Goal: Find specific page/section: Find specific page/section

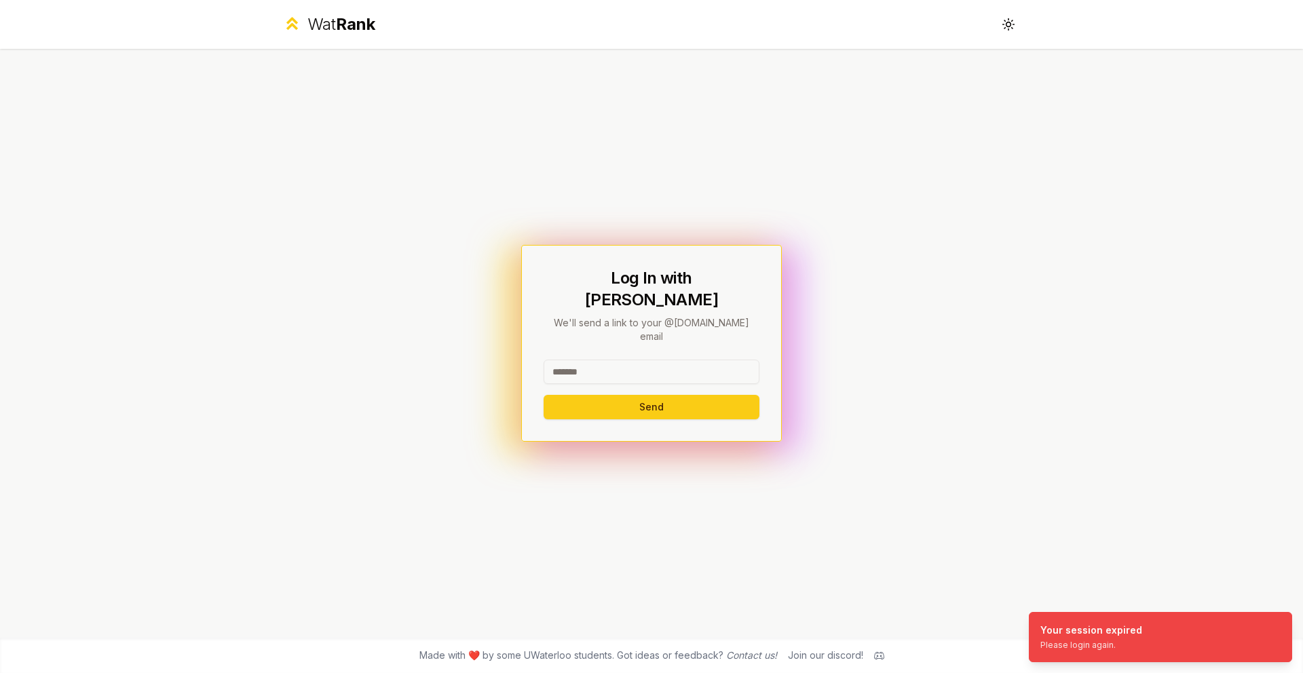
click at [629, 360] on input at bounding box center [651, 372] width 216 height 24
type input "*****"
click at [543, 395] on button "Send" at bounding box center [651, 407] width 216 height 24
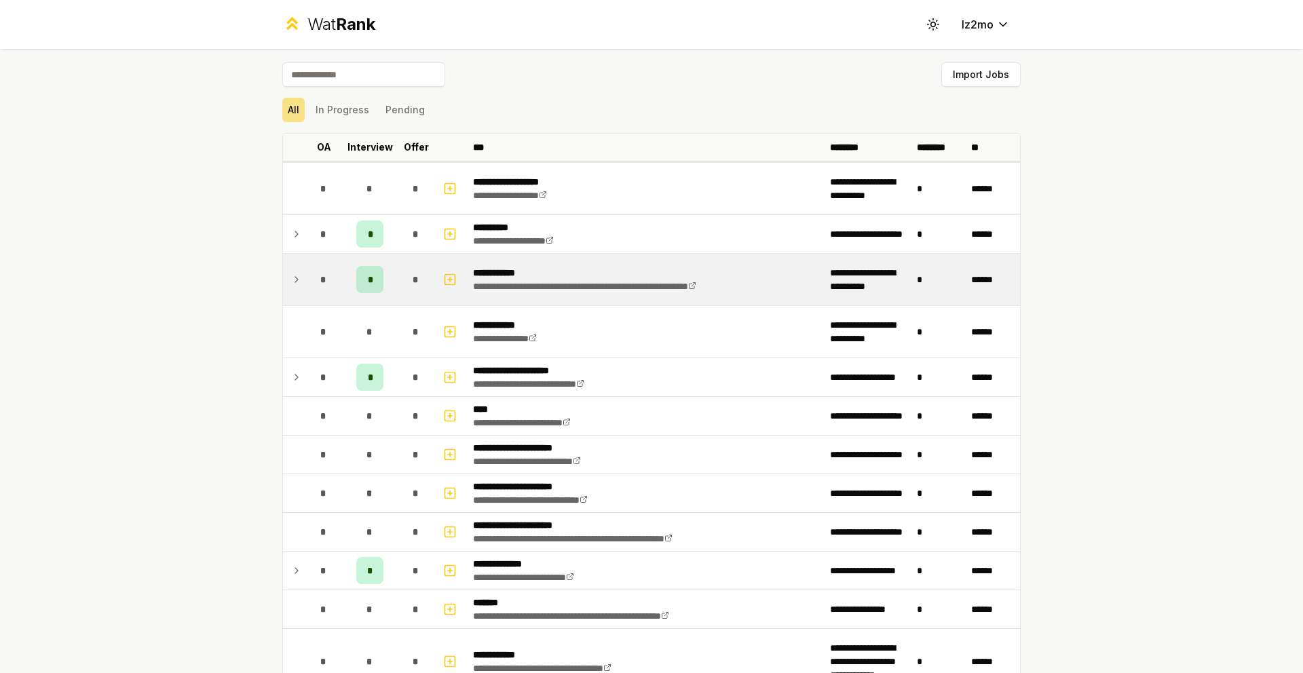
click at [298, 282] on td at bounding box center [294, 280] width 22 height 52
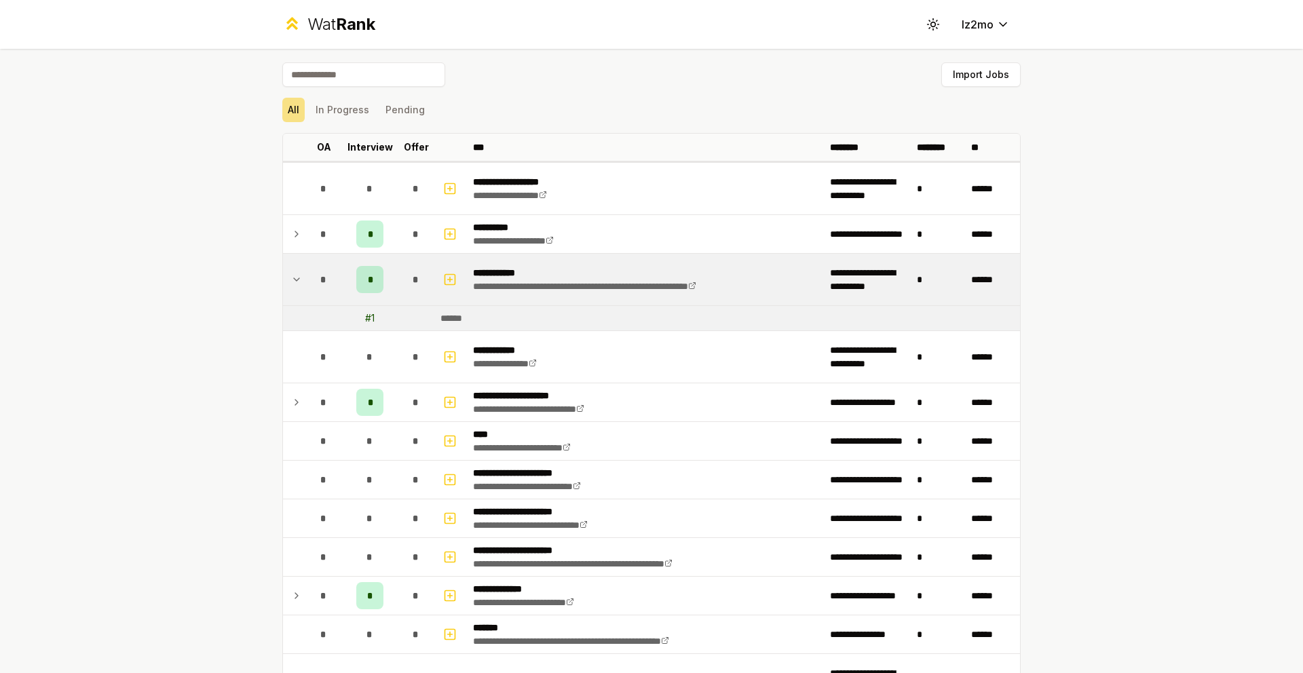
click at [371, 283] on div "*" at bounding box center [369, 279] width 27 height 27
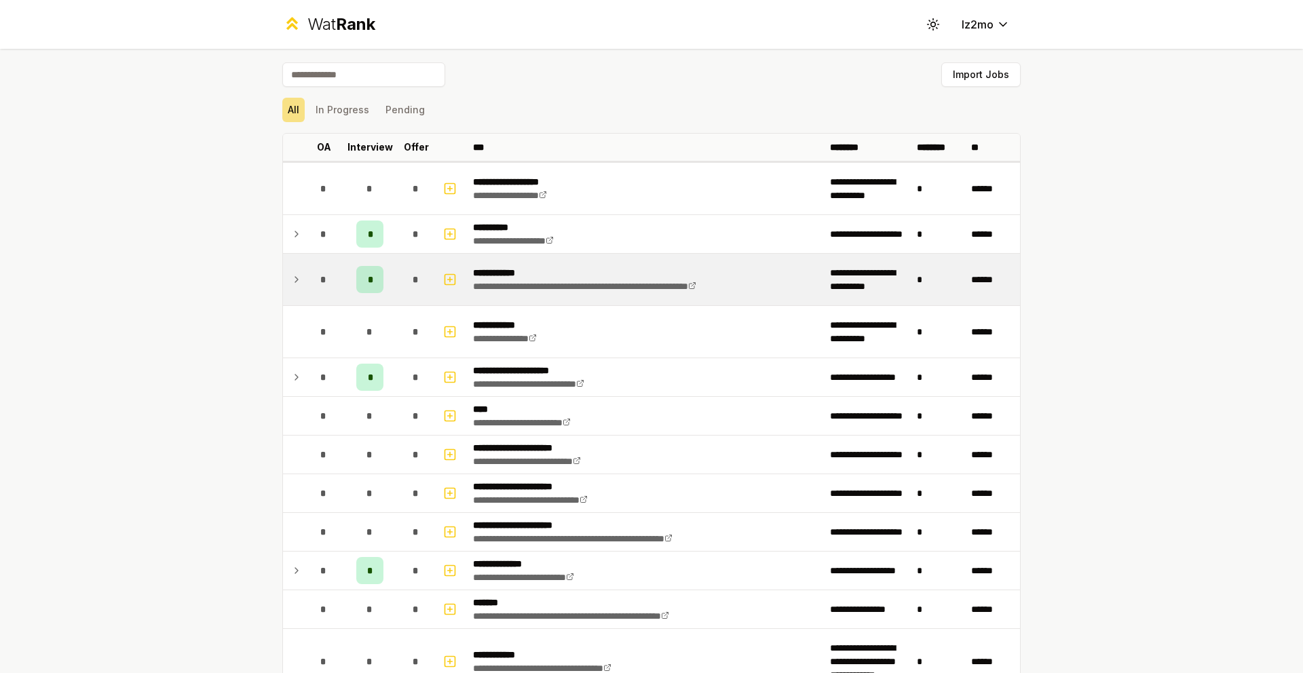
click at [371, 283] on div "*" at bounding box center [369, 279] width 27 height 27
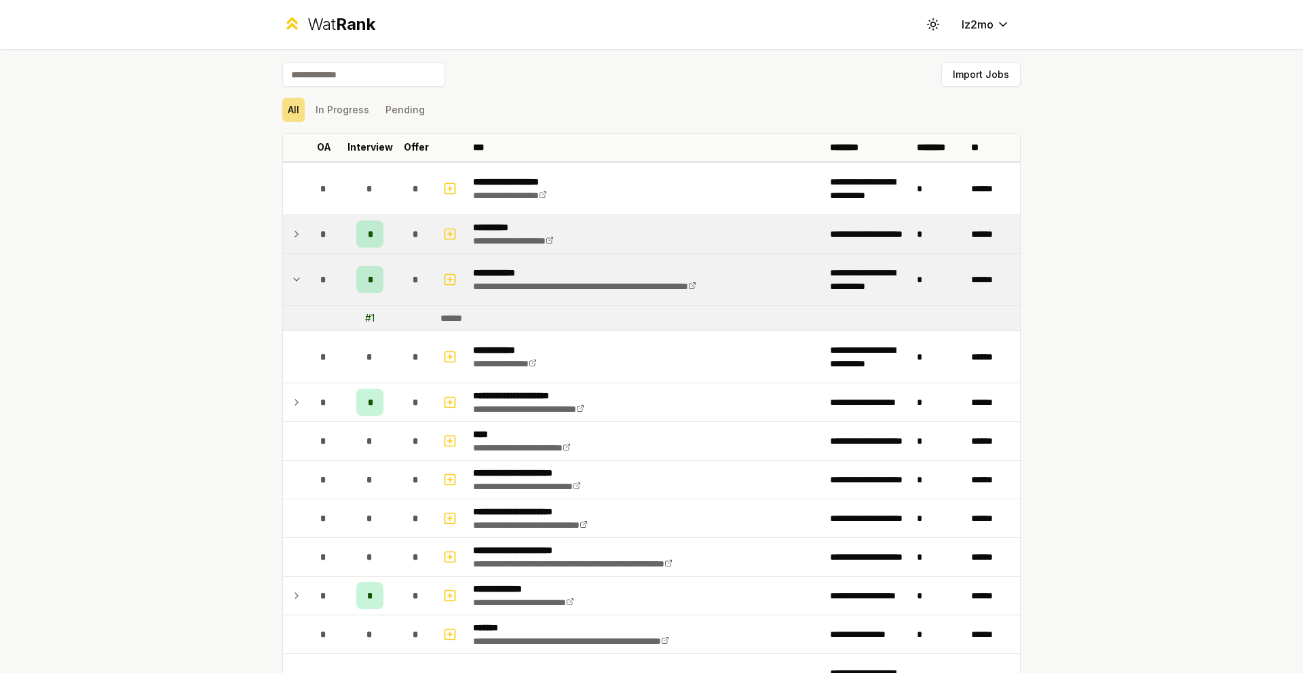
click at [372, 237] on div "*" at bounding box center [369, 234] width 27 height 27
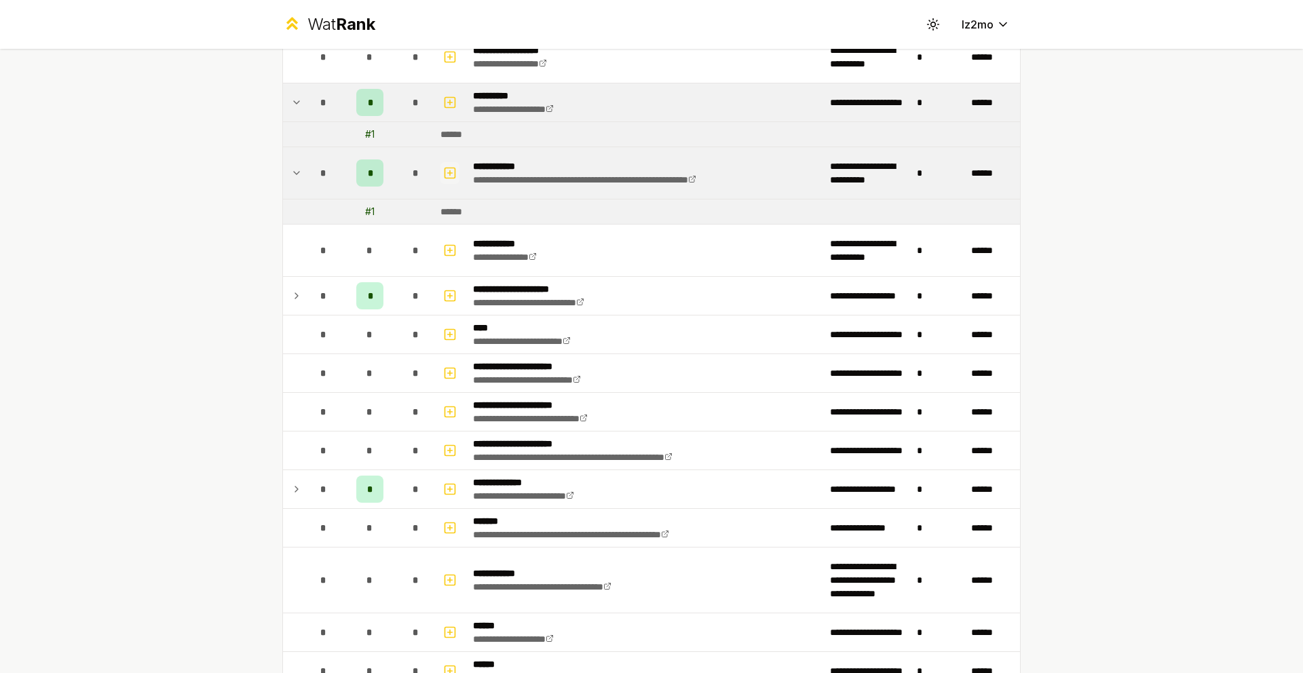
scroll to position [135, 0]
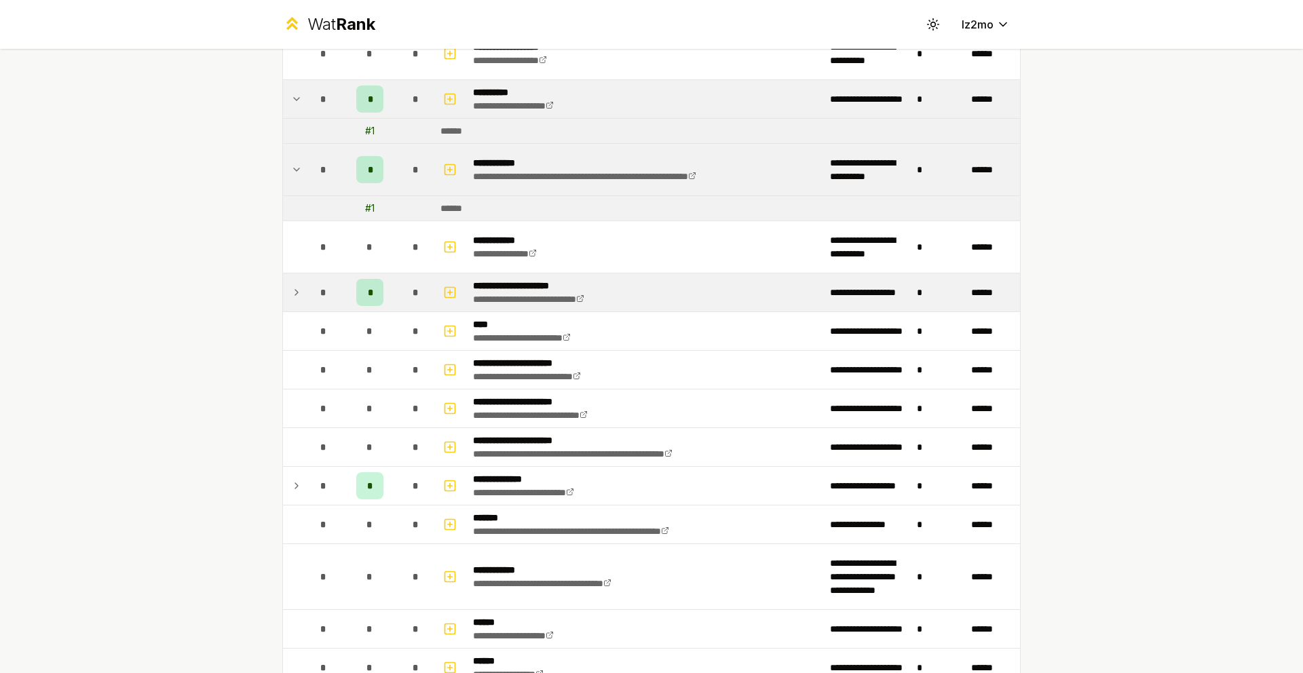
click at [322, 300] on div "*" at bounding box center [323, 292] width 27 height 27
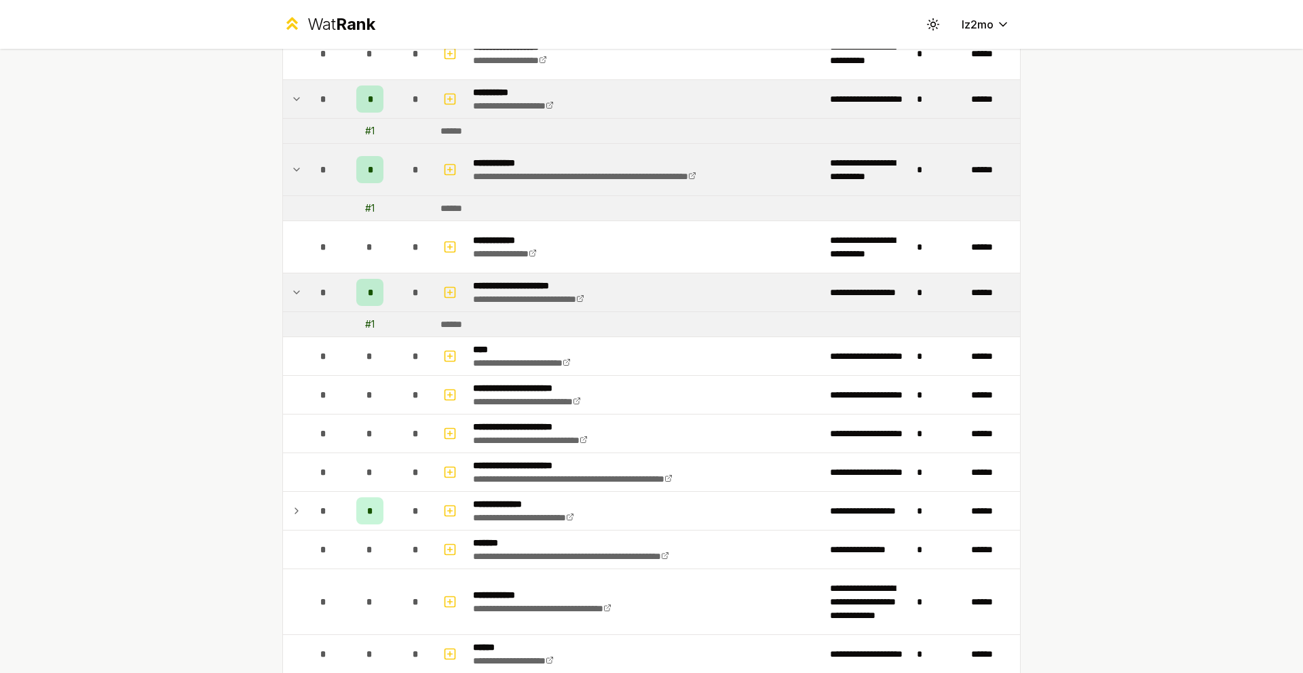
click at [322, 300] on div "*" at bounding box center [323, 292] width 27 height 27
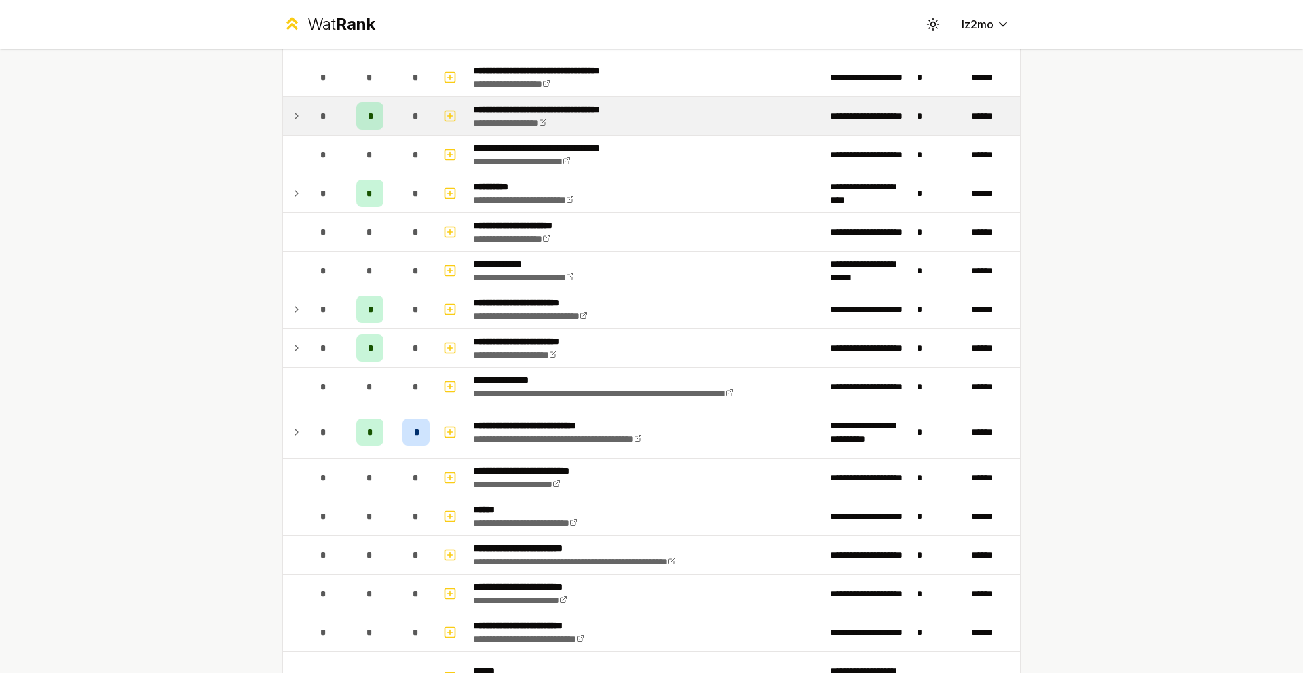
scroll to position [1216, 0]
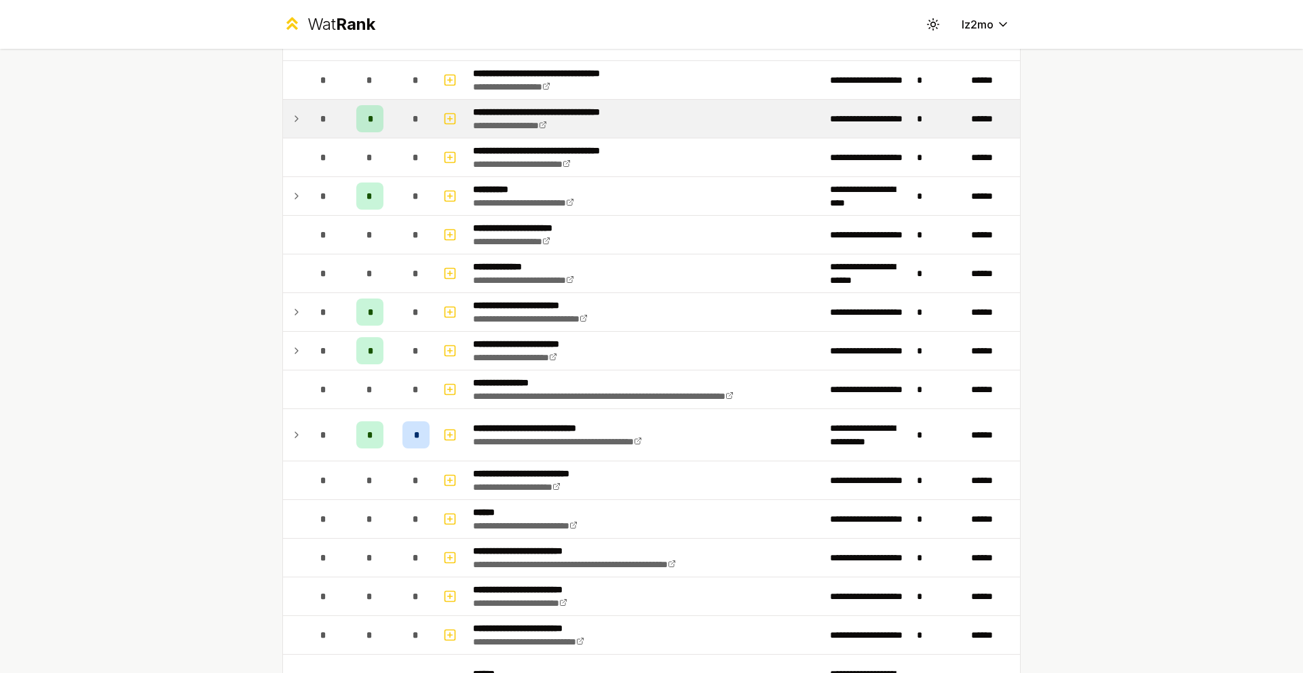
click at [305, 124] on td "*" at bounding box center [324, 119] width 38 height 38
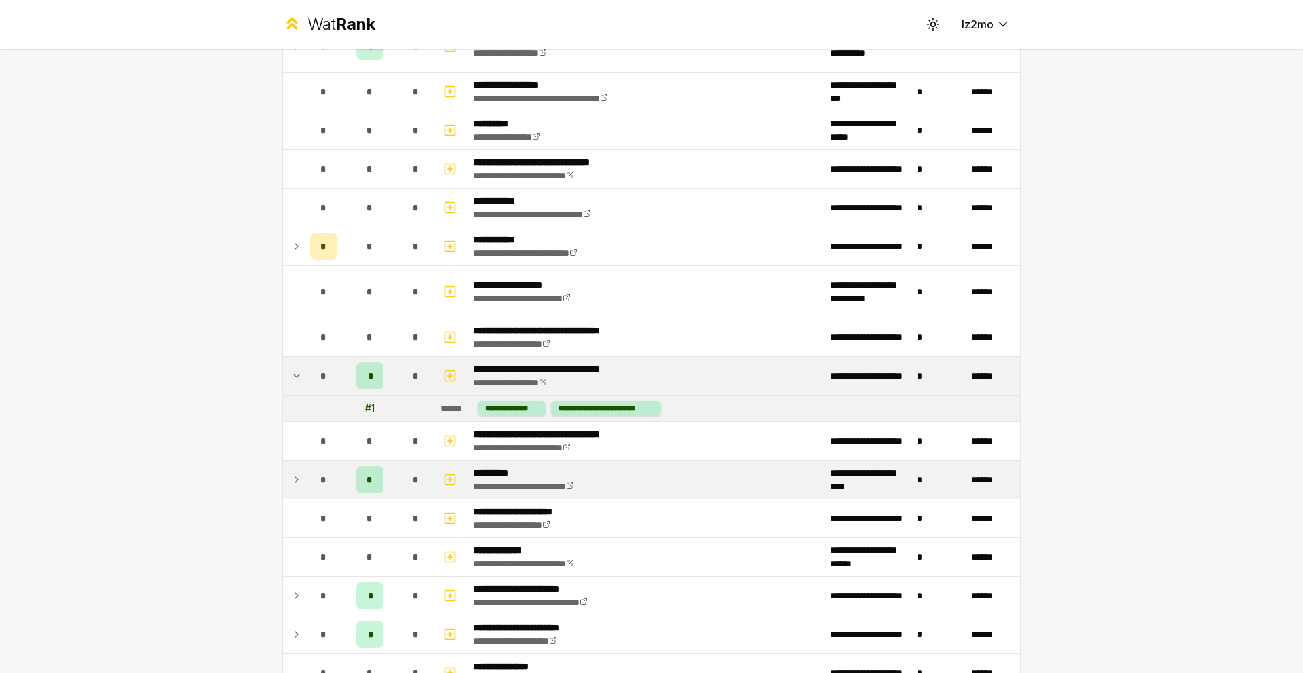
scroll to position [980, 0]
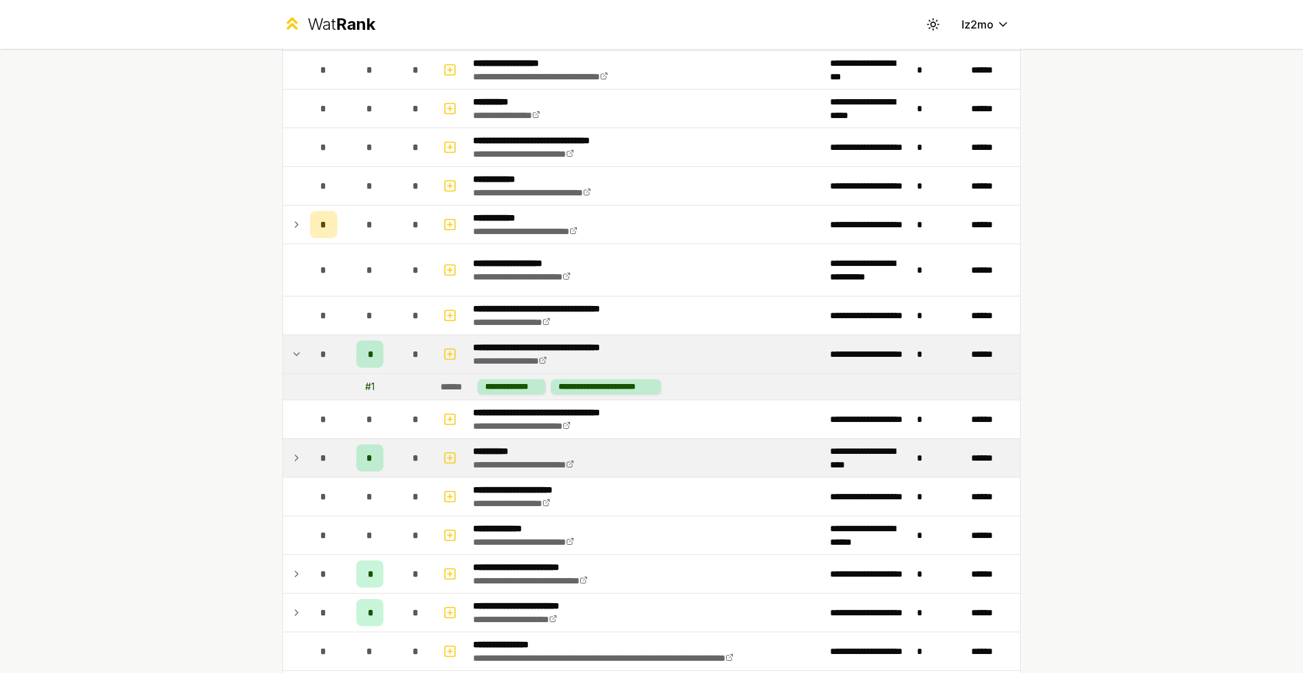
click at [311, 470] on div "*" at bounding box center [323, 457] width 27 height 27
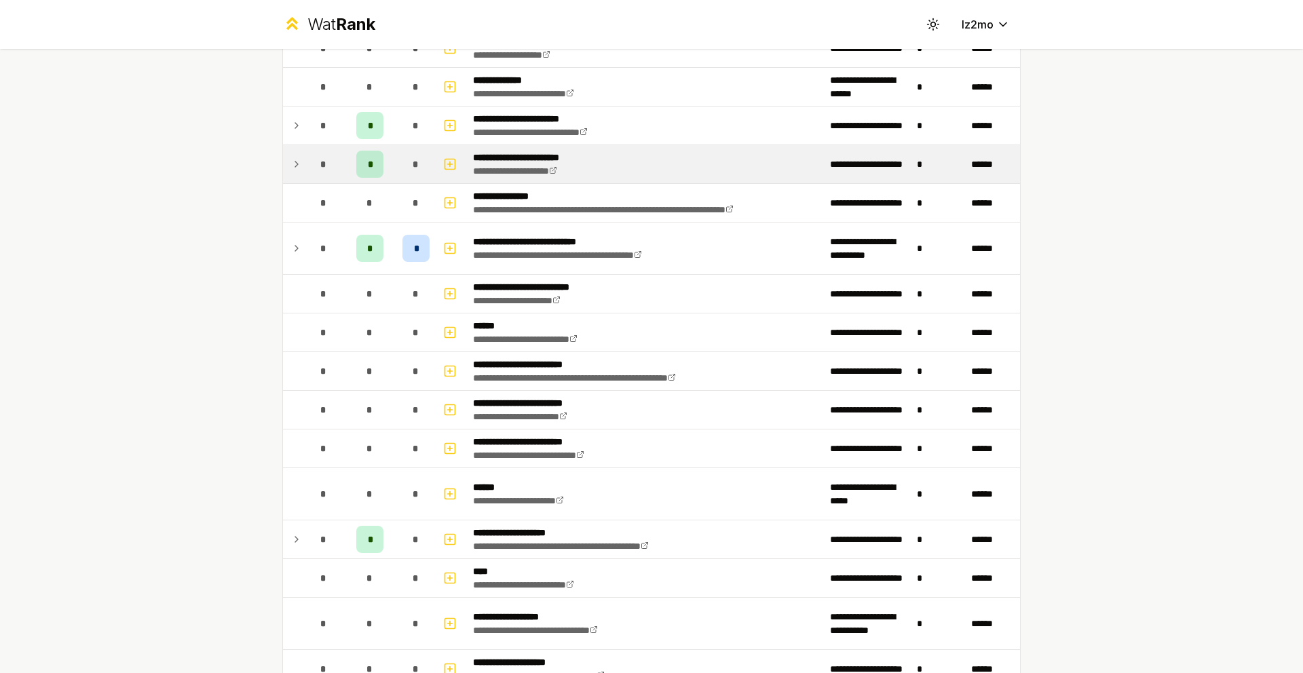
scroll to position [1544, 0]
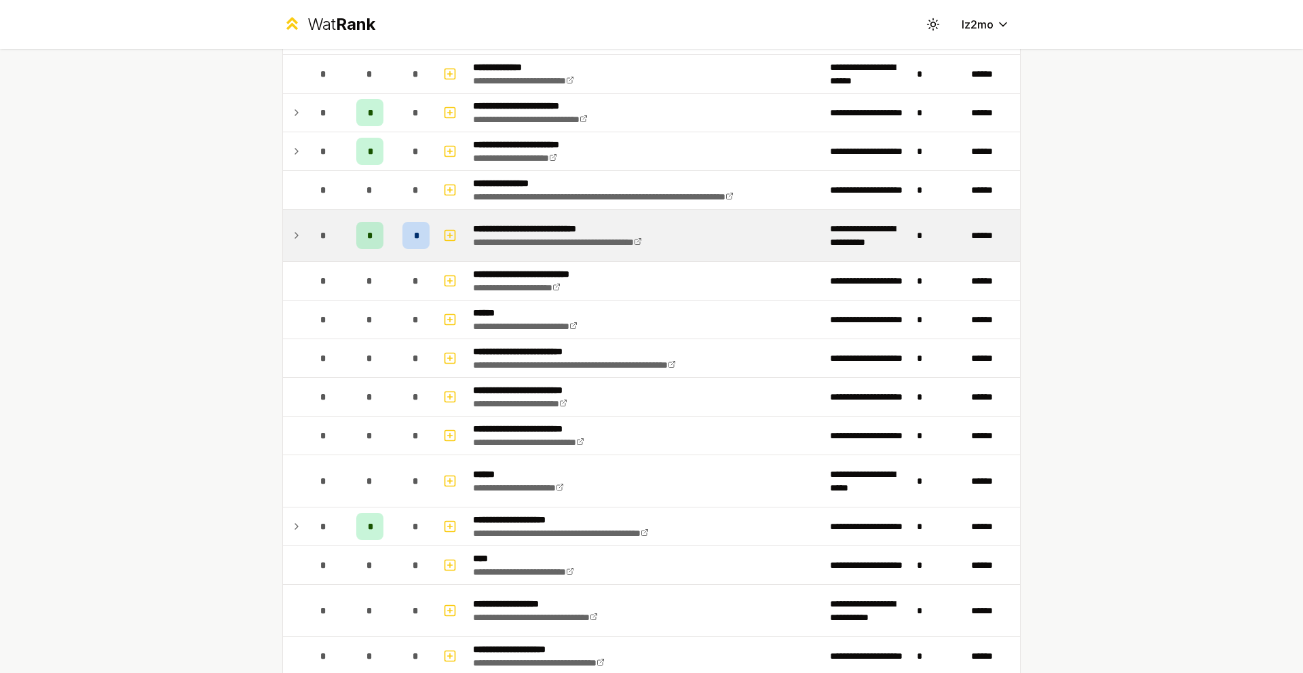
click at [311, 250] on td "*" at bounding box center [324, 236] width 38 height 52
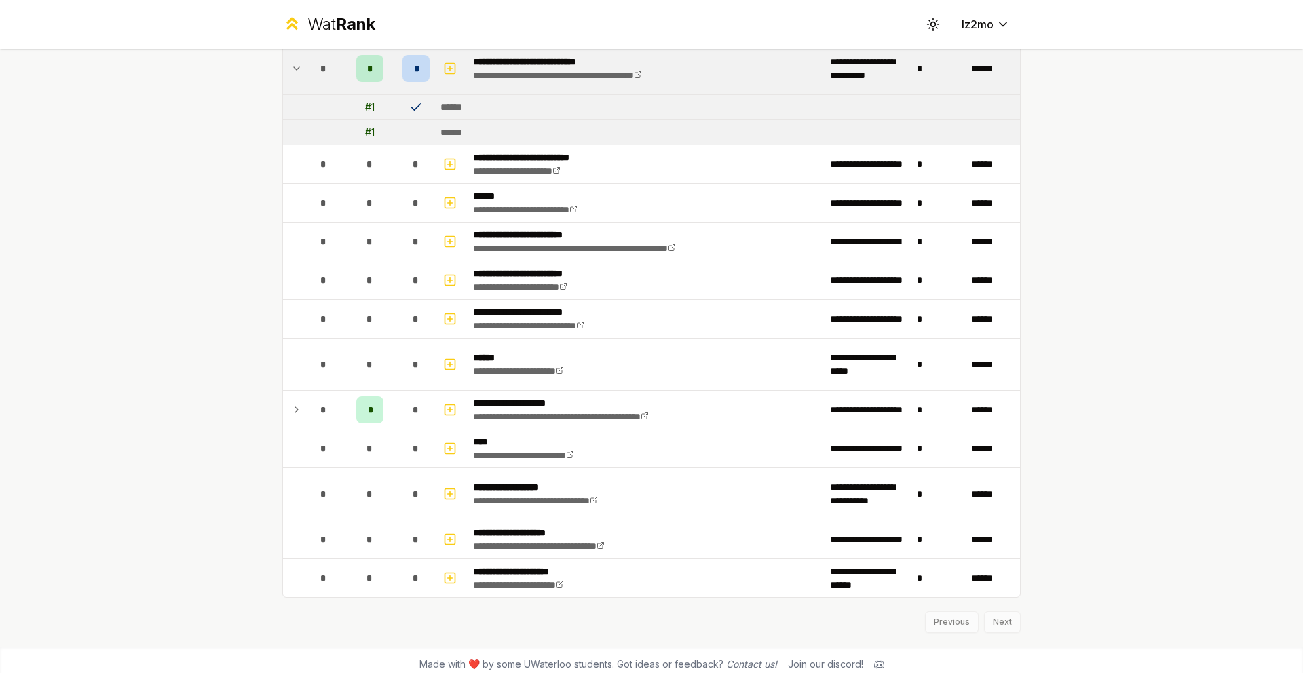
scroll to position [1719, 0]
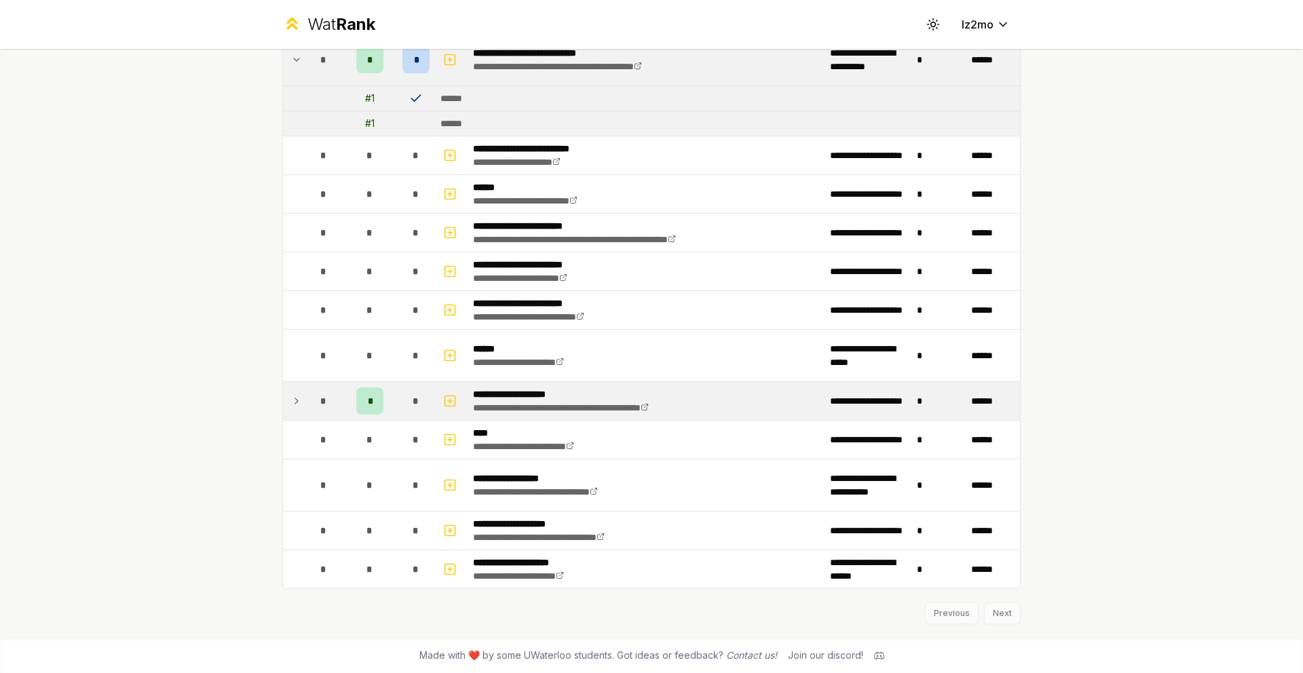
click at [323, 399] on div "*" at bounding box center [323, 400] width 27 height 27
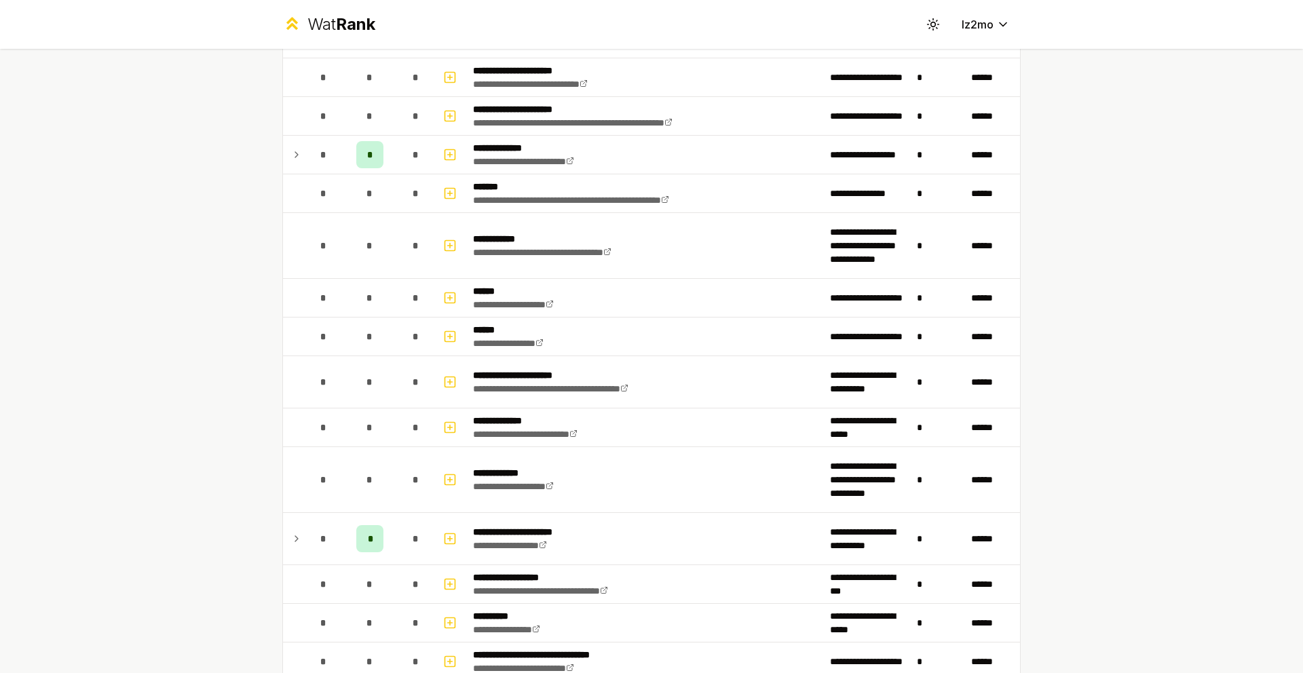
scroll to position [0, 0]
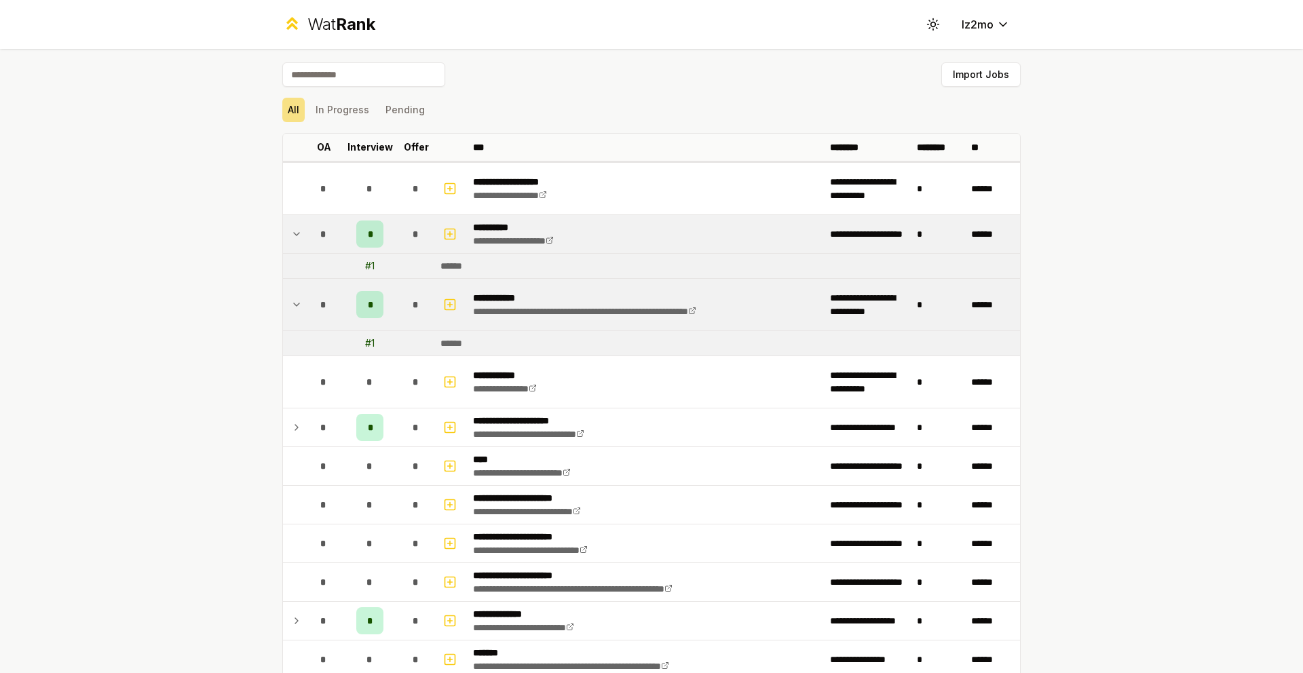
click at [368, 307] on span "*" at bounding box center [370, 305] width 4 height 14
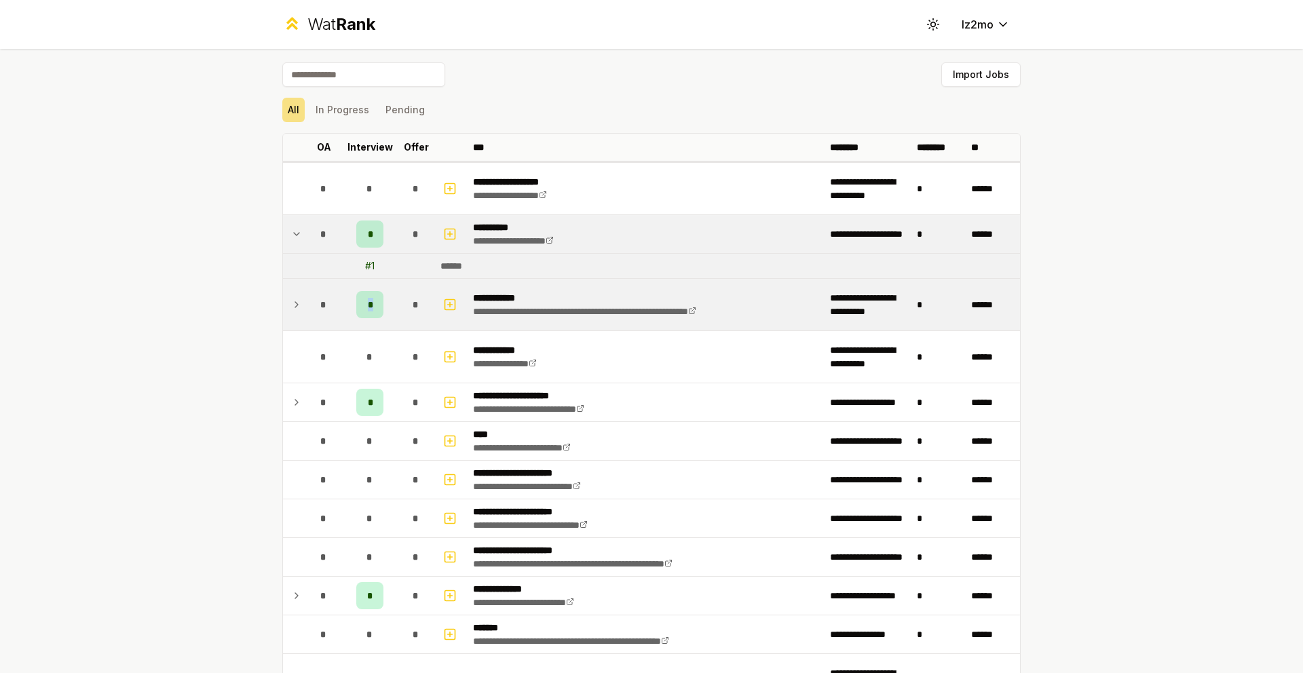
click at [368, 307] on span "*" at bounding box center [370, 305] width 4 height 14
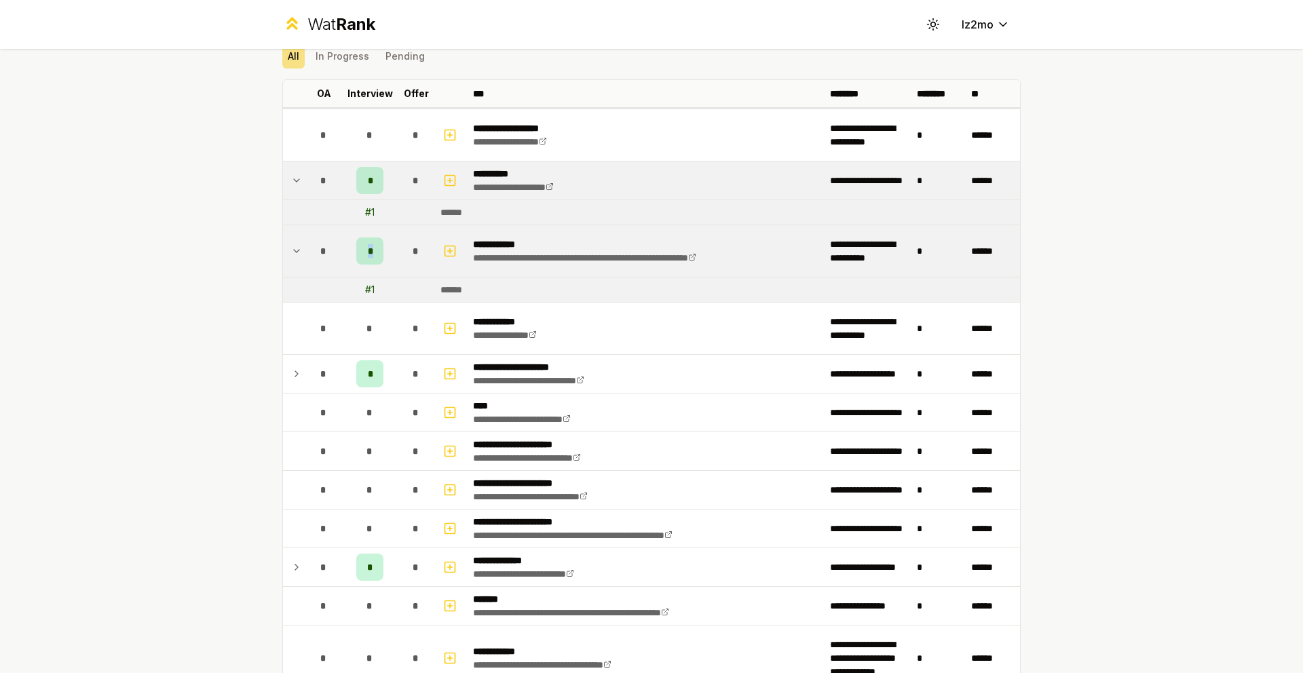
scroll to position [69, 0]
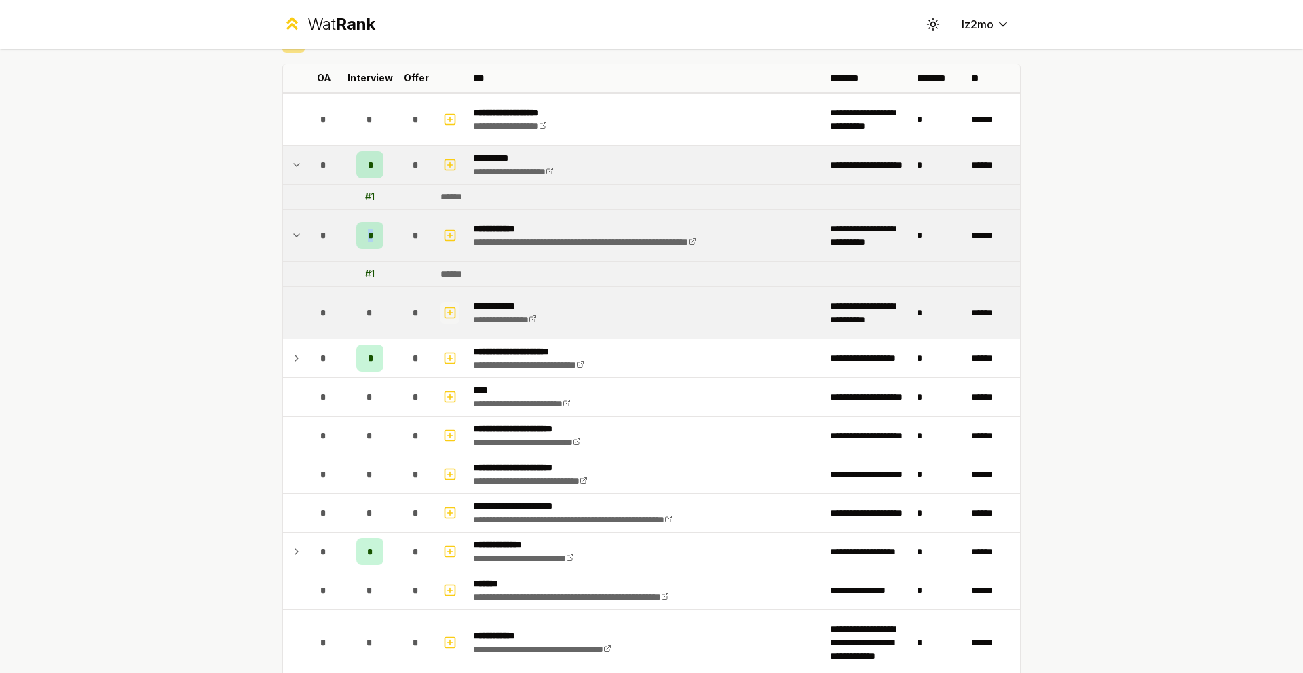
click at [445, 317] on rect "button" at bounding box center [450, 312] width 10 height 10
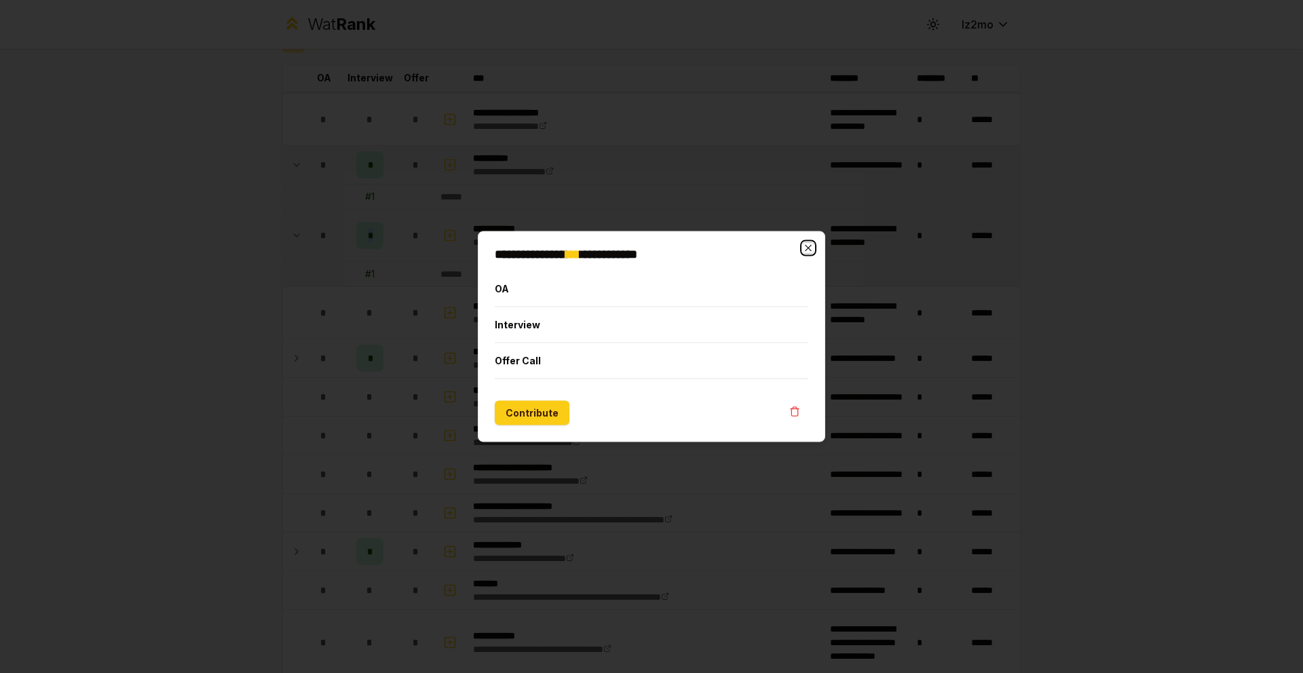
click at [811, 248] on icon "button" at bounding box center [808, 248] width 11 height 11
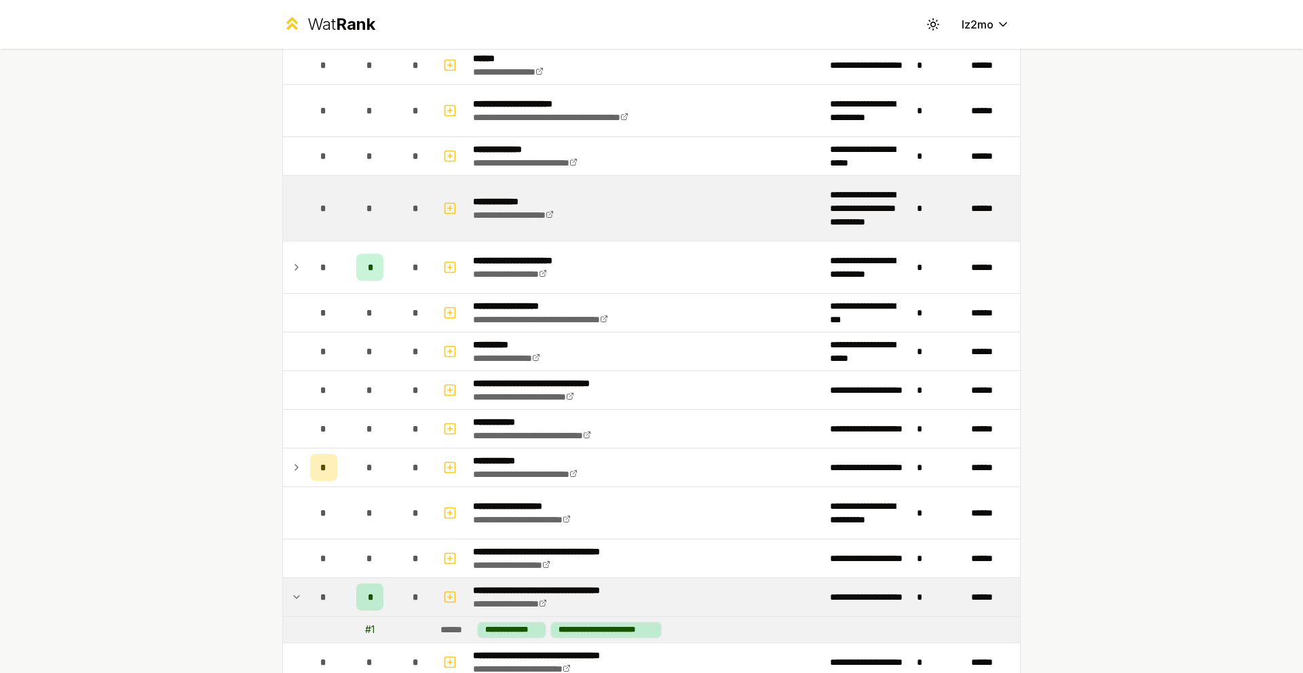
scroll to position [735, 0]
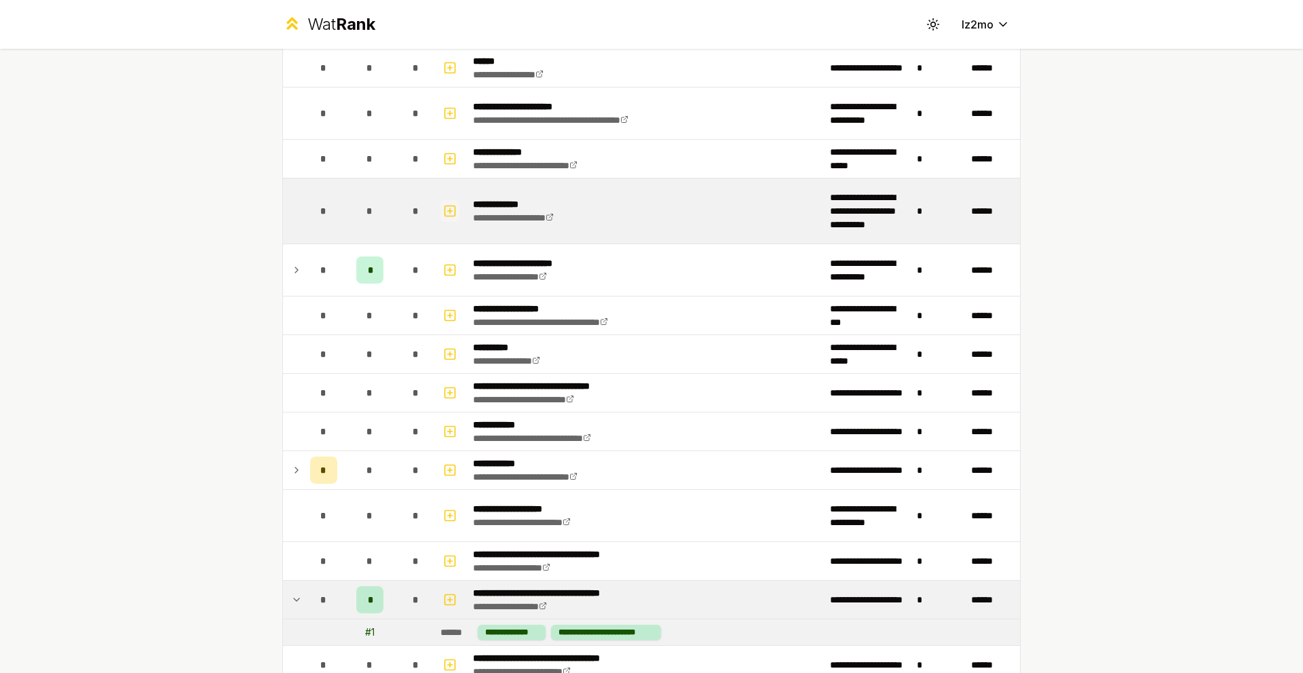
click at [440, 218] on button "button" at bounding box center [449, 211] width 19 height 22
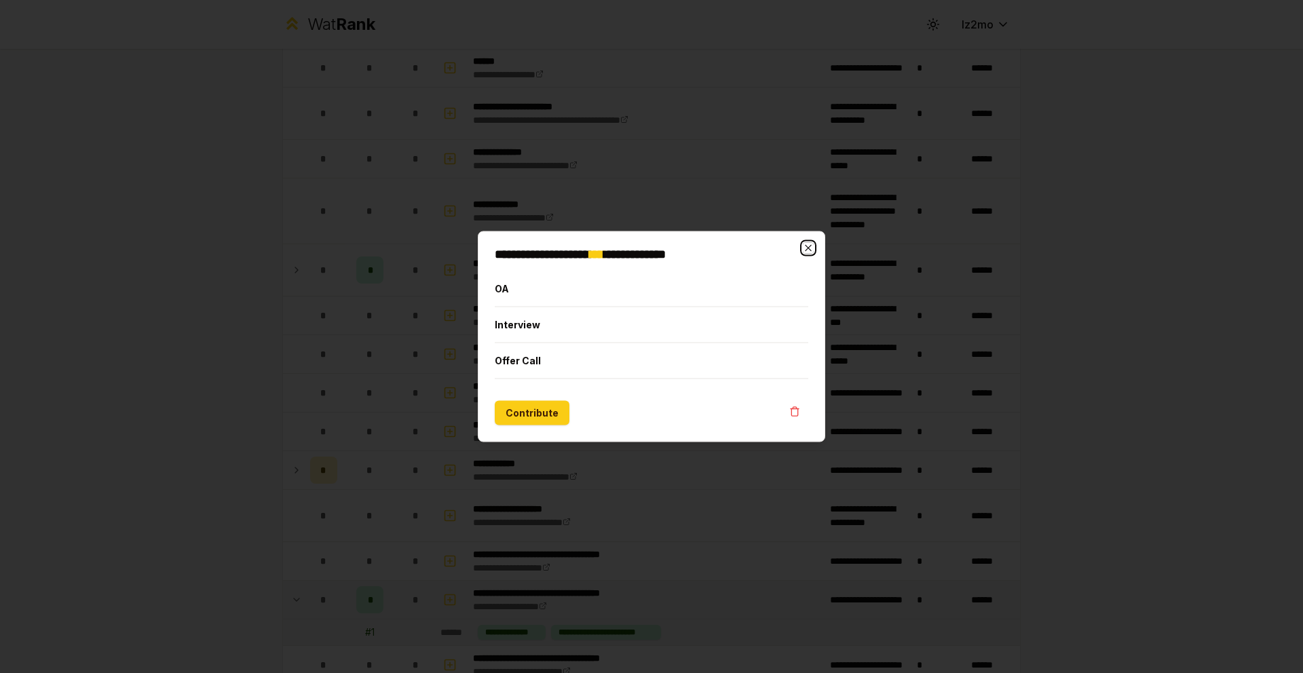
click at [806, 249] on icon "button" at bounding box center [808, 248] width 6 height 6
